Goal: Transaction & Acquisition: Purchase product/service

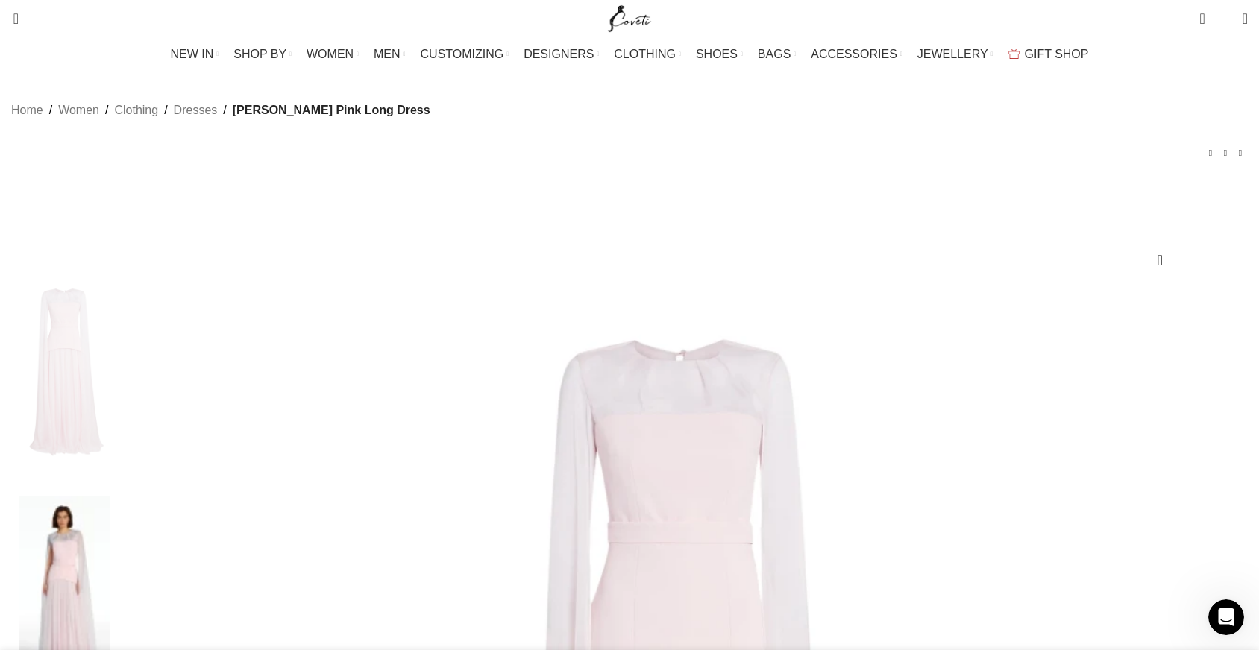
scroll to position [0, 1098]
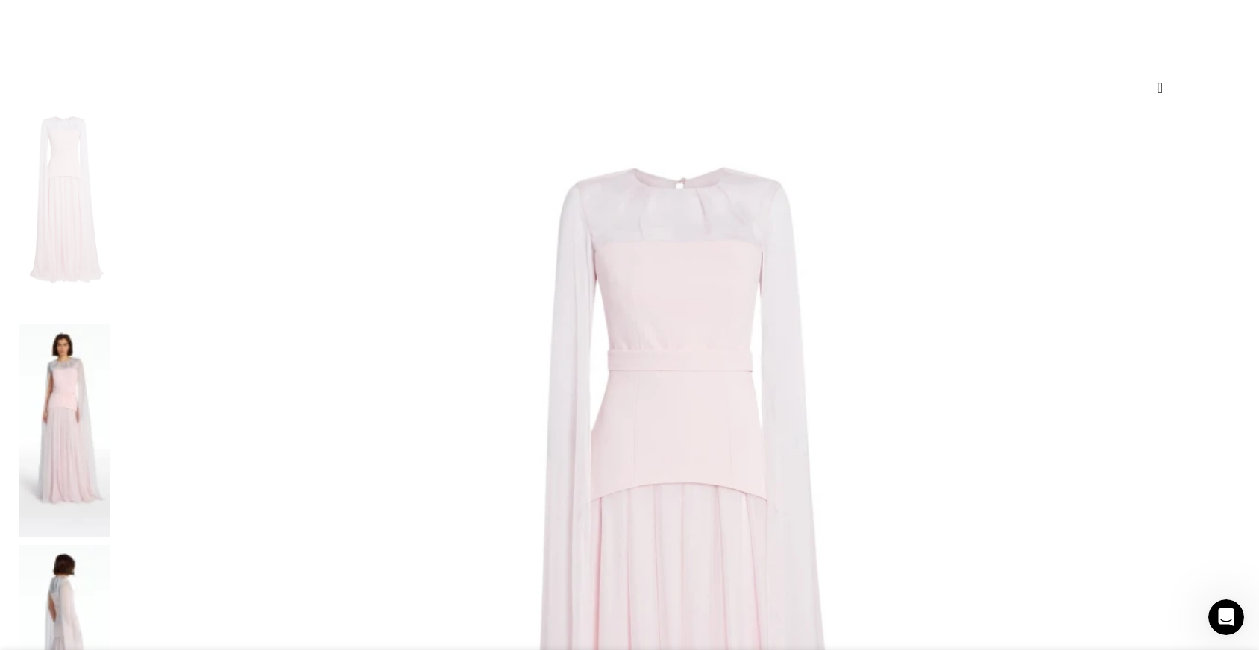
scroll to position [174, 0]
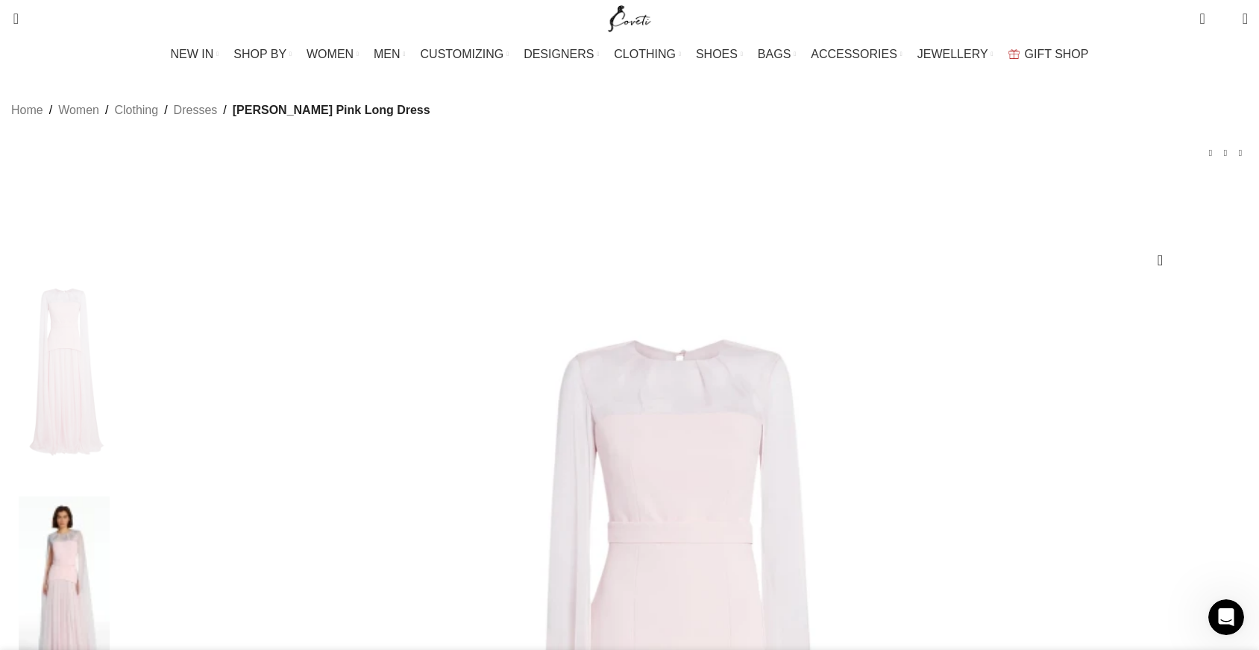
scroll to position [0, 157]
select select "14-[GEOGRAPHIC_DATA]"
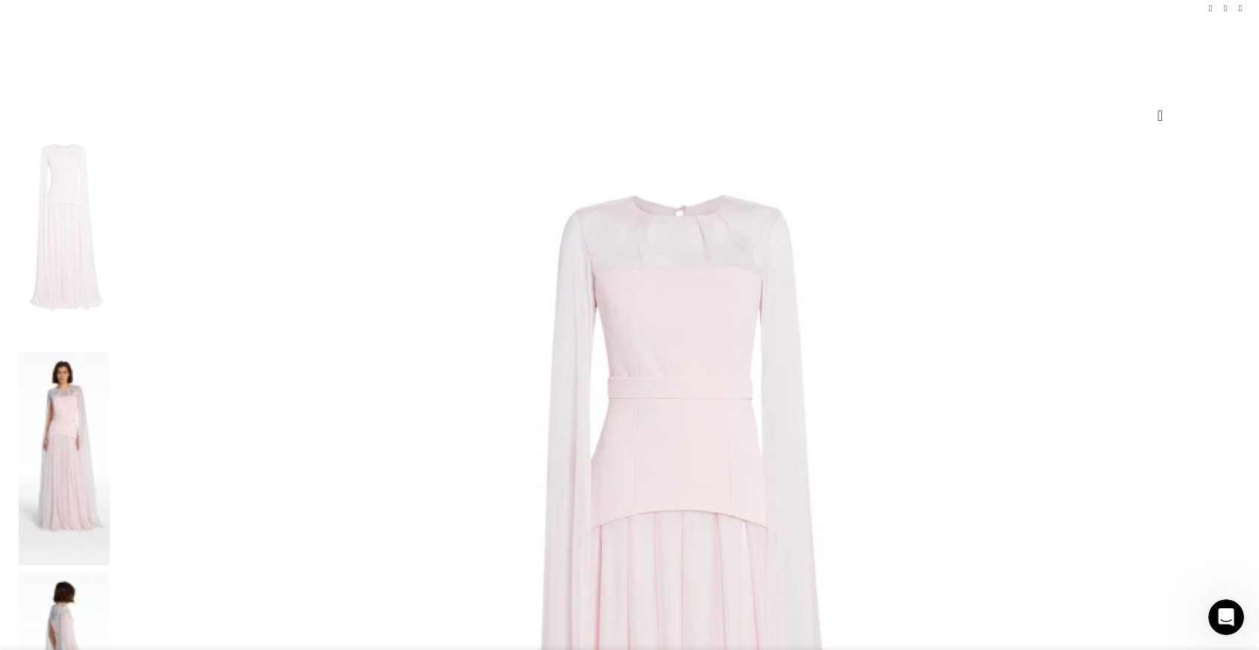
scroll to position [0, 0]
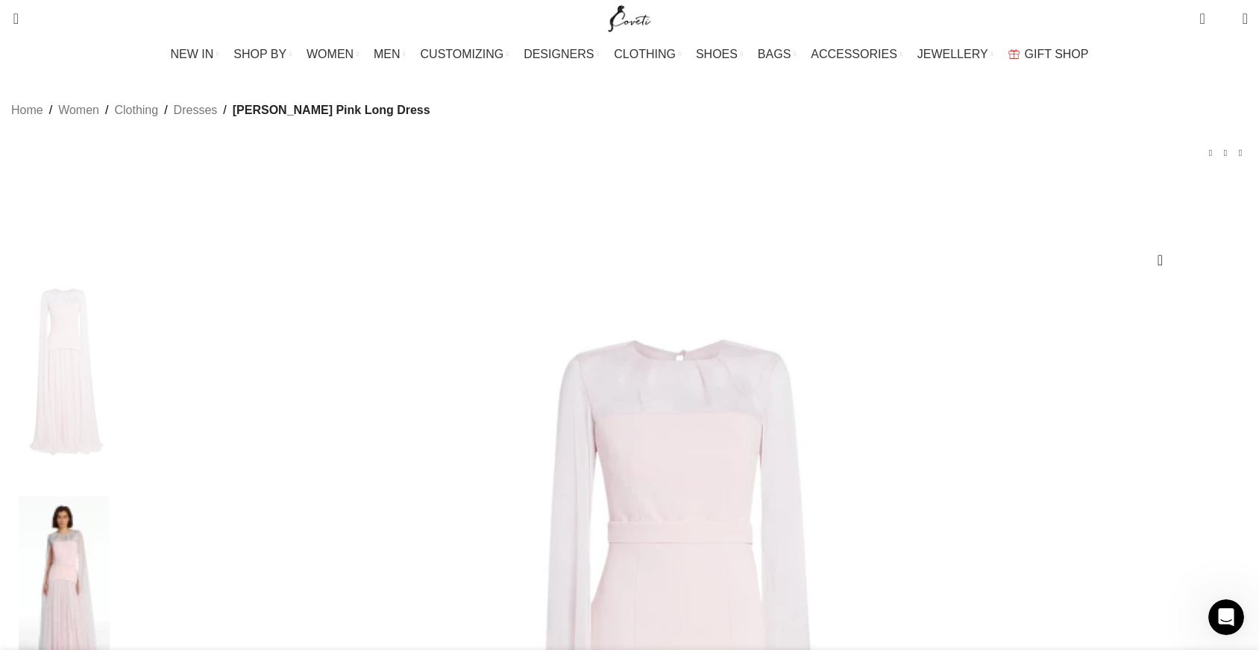
click at [1025, 50] on span "GIFT SHOP" at bounding box center [1057, 54] width 64 height 14
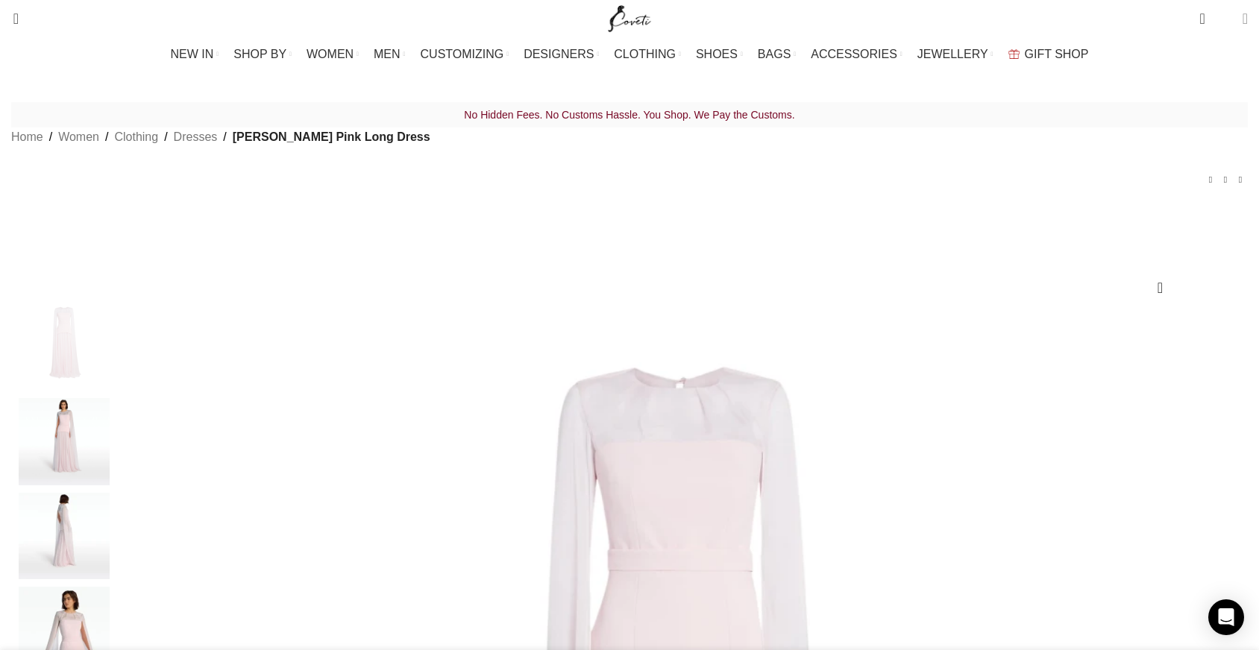
scroll to position [0, 471]
click at [629, 18] on img "Site logo" at bounding box center [630, 18] width 50 height 37
click at [622, 28] on img "Site logo" at bounding box center [630, 18] width 50 height 37
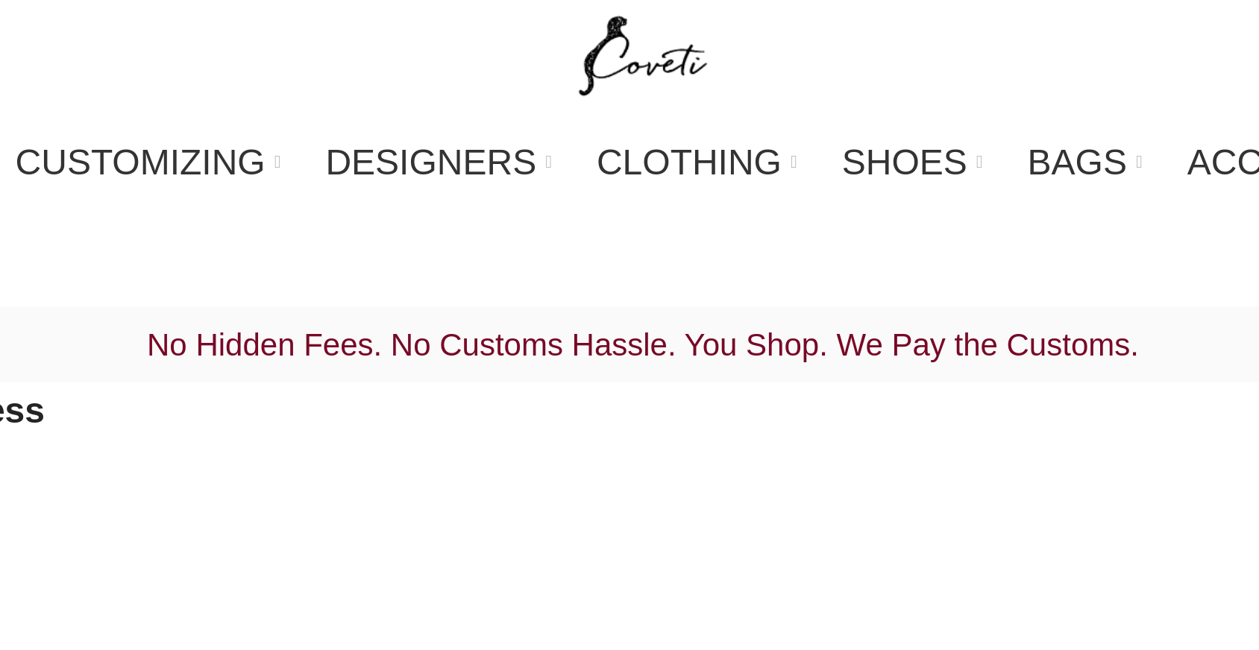
scroll to position [0, 628]
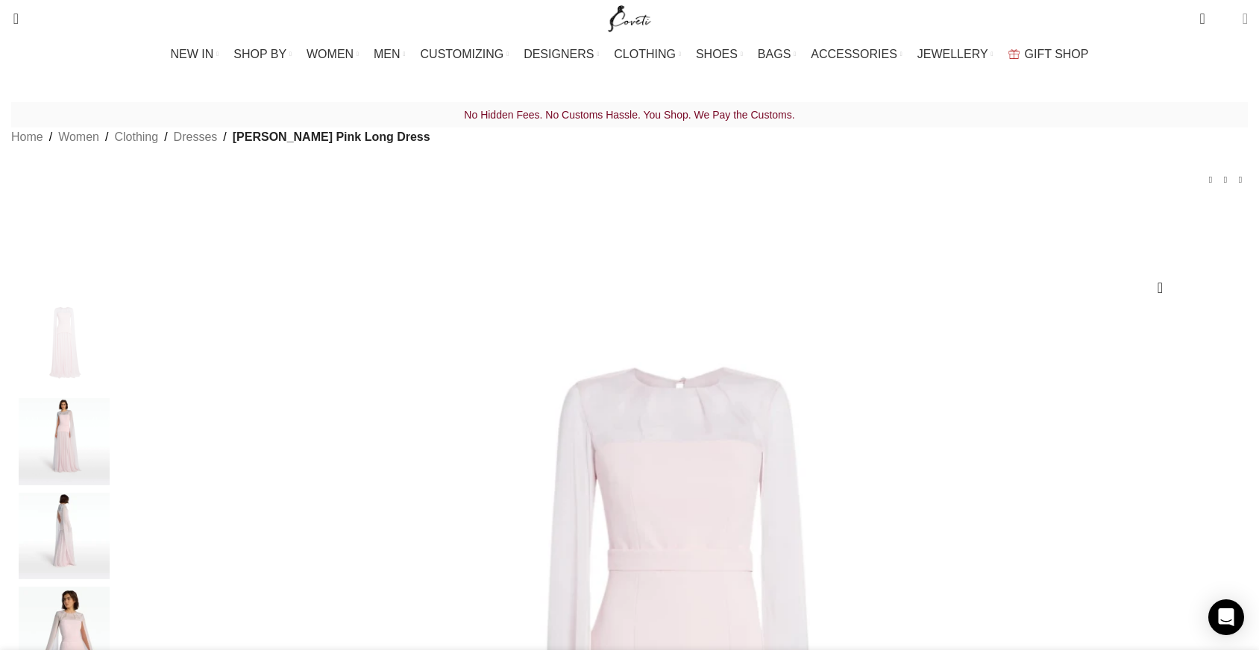
click at [0, 0] on span "Login / Register" at bounding box center [0, 0] width 0 height 0
click at [621, 22] on img "Site logo" at bounding box center [630, 18] width 50 height 37
click at [0, 0] on span "Wishlist" at bounding box center [0, 0] width 0 height 0
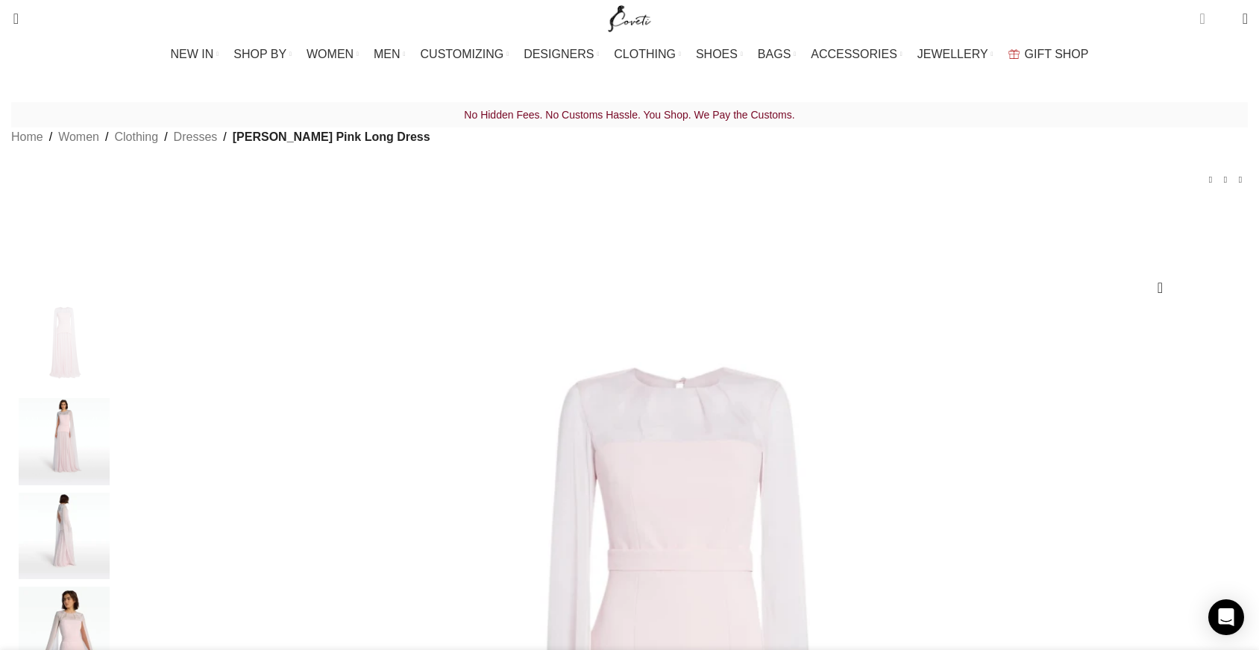
click at [1199, 19] on span "0 items" at bounding box center [1201, 18] width 5 height 15
click at [727, 191] on div "No Hidden Fees. No Customs Hassle. You Shop. We Pay the Customs. Home Women Clo…" at bounding box center [629, 156] width 1236 height 109
select select "14-[GEOGRAPHIC_DATA]"
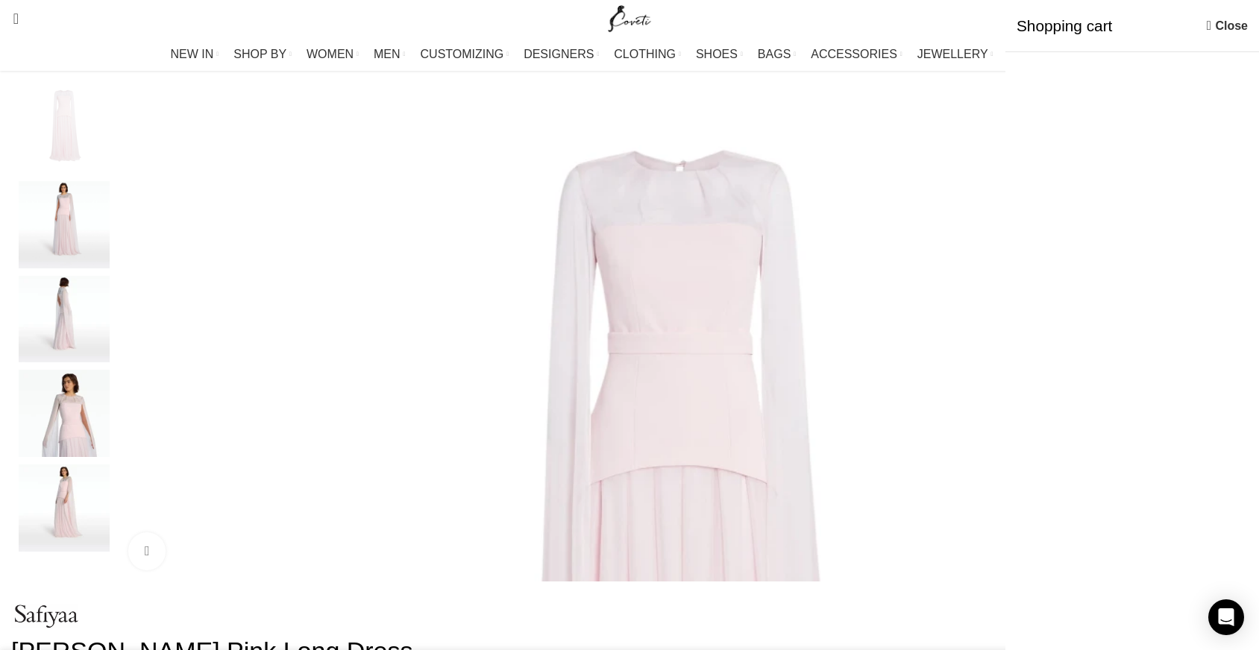
scroll to position [222, 0]
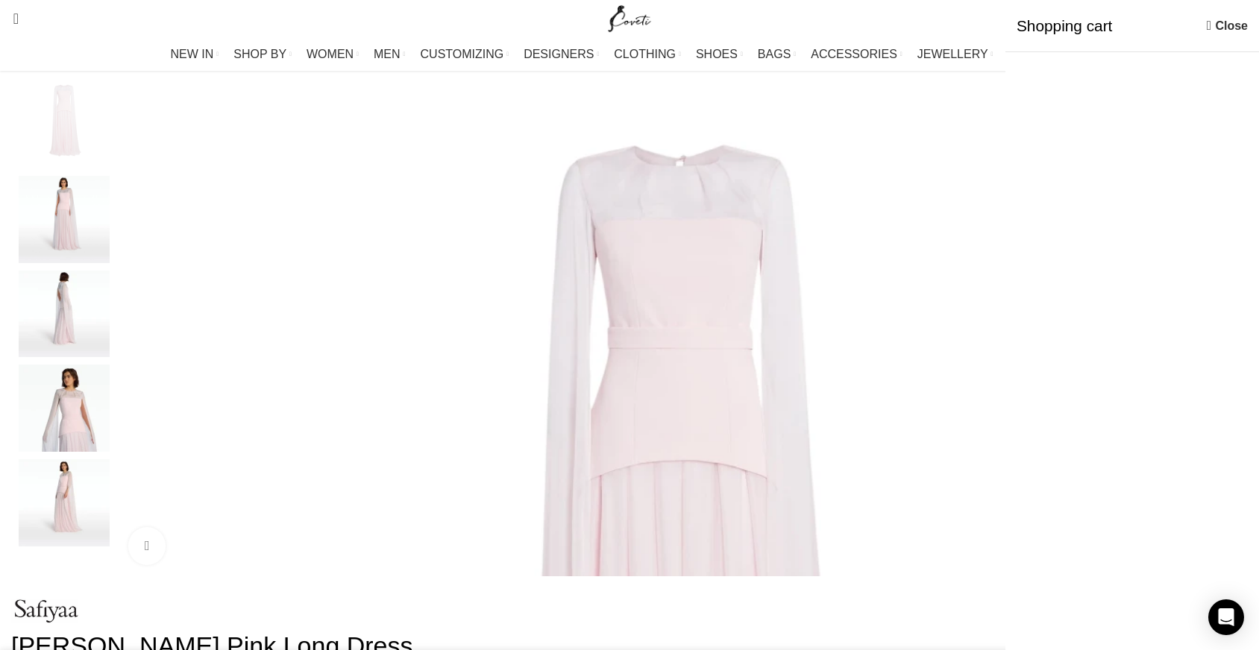
click at [1227, 27] on link "Close" at bounding box center [1227, 25] width 41 height 19
click at [1199, 19] on span "0 items" at bounding box center [1201, 18] width 5 height 15
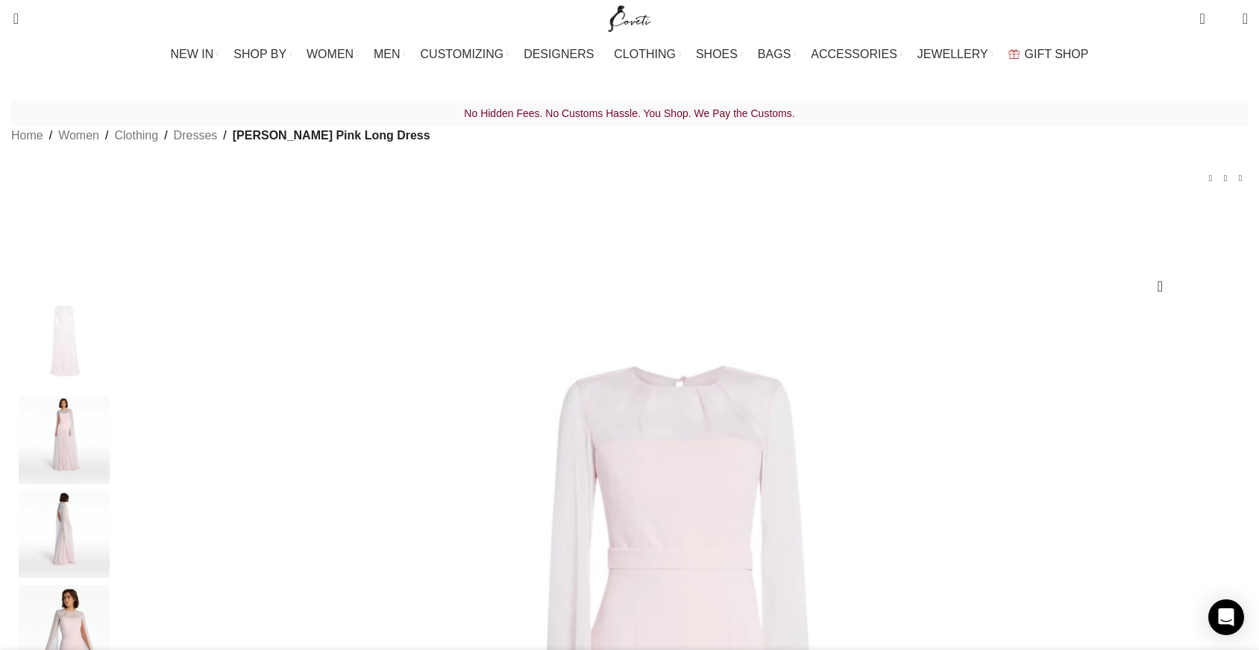
select select "14-[GEOGRAPHIC_DATA]"
click at [1199, 19] on span "0 items" at bounding box center [1201, 18] width 5 height 15
click at [1225, 28] on link "Close" at bounding box center [1227, 25] width 41 height 19
